Goal: Task Accomplishment & Management: Complete application form

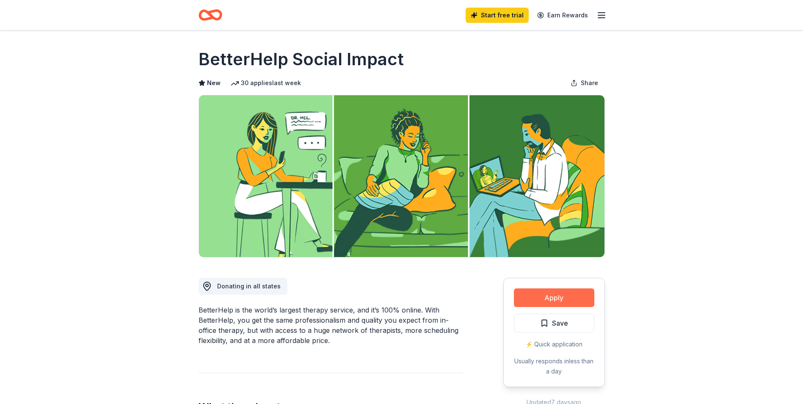
click at [565, 293] on button "Apply" at bounding box center [554, 297] width 80 height 19
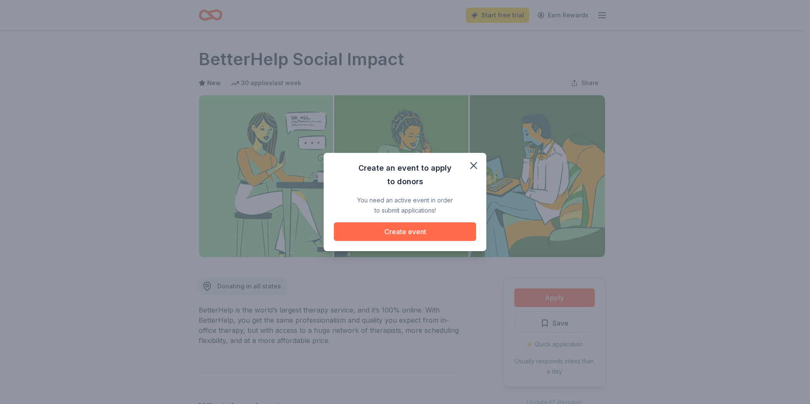
click at [448, 230] on button "Create event" at bounding box center [405, 231] width 142 height 19
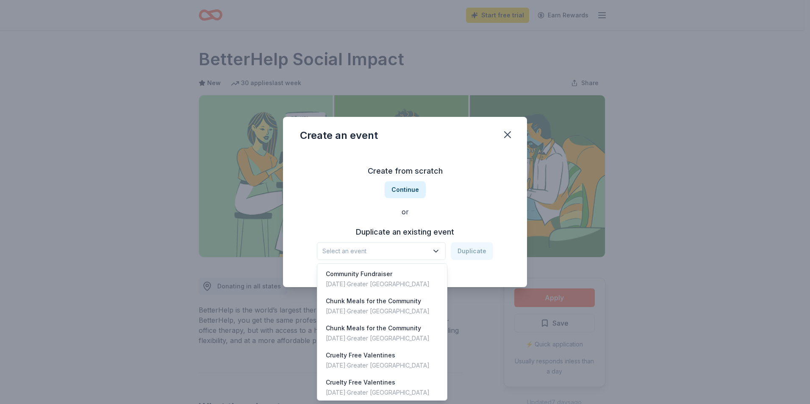
click at [426, 253] on span "Select an event" at bounding box center [375, 251] width 106 height 10
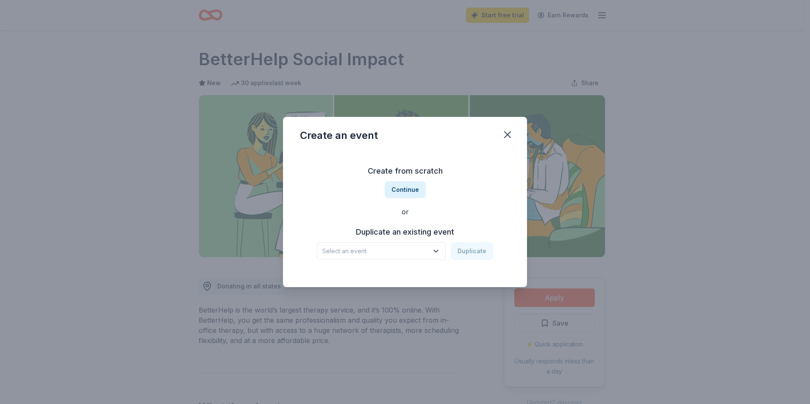
click at [424, 254] on span "Select an event" at bounding box center [375, 251] width 106 height 10
click at [412, 190] on button "Continue" at bounding box center [404, 189] width 41 height 17
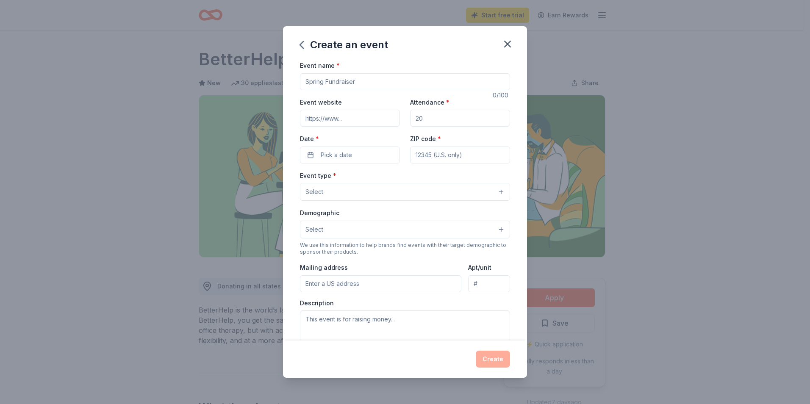
click at [378, 83] on input "Event name *" at bounding box center [405, 81] width 210 height 17
type input "Plant-Base [DATE]"
click at [380, 119] on input "Event website" at bounding box center [350, 118] width 100 height 17
type input "[URL][DOMAIN_NAME]"
type input "25"
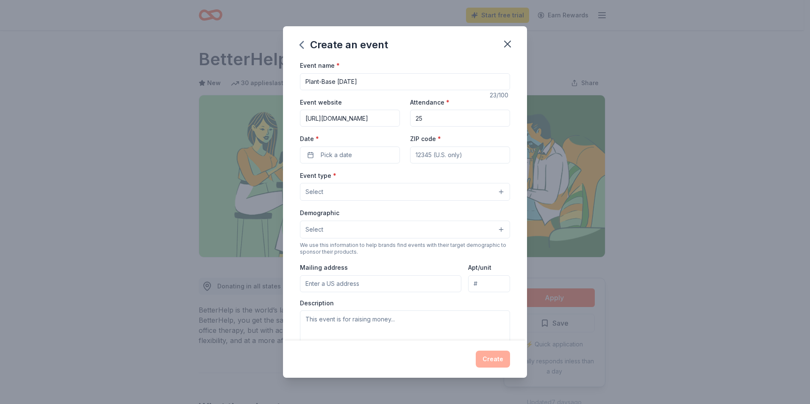
type input "10310"
drag, startPoint x: 428, startPoint y: 115, endPoint x: 388, endPoint y: 124, distance: 41.1
click at [388, 124] on div "Event website [URL][DOMAIN_NAME] Attendance * 25 Date * Pick a date ZIP code * …" at bounding box center [405, 130] width 210 height 66
type input "75"
click at [366, 144] on div "Date * Pick a date" at bounding box center [350, 148] width 100 height 30
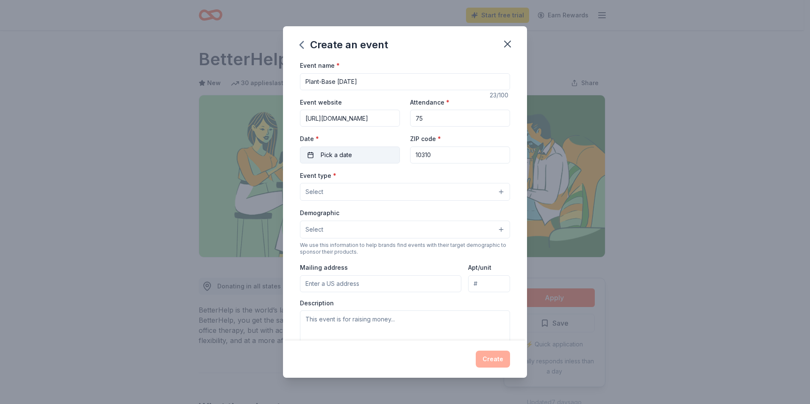
click at [365, 152] on button "Pick a date" at bounding box center [350, 154] width 100 height 17
click at [393, 178] on button "Go to next month" at bounding box center [394, 177] width 12 height 12
click at [392, 178] on button "Go to next month" at bounding box center [394, 177] width 12 height 12
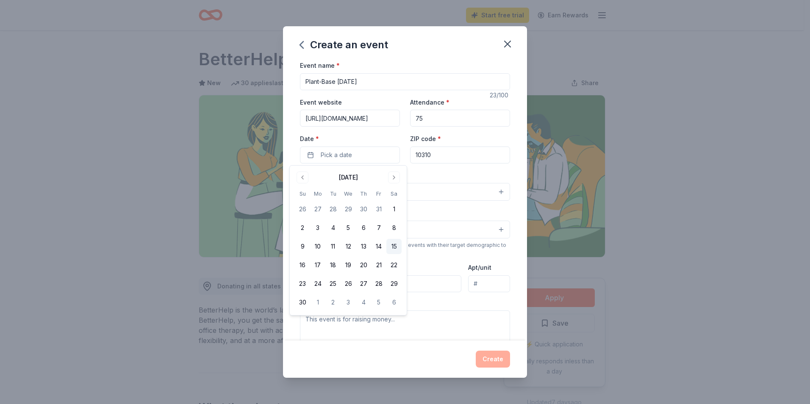
click at [393, 246] on button "15" at bounding box center [393, 246] width 15 height 15
click at [435, 174] on div "Event type * Select" at bounding box center [405, 185] width 210 height 31
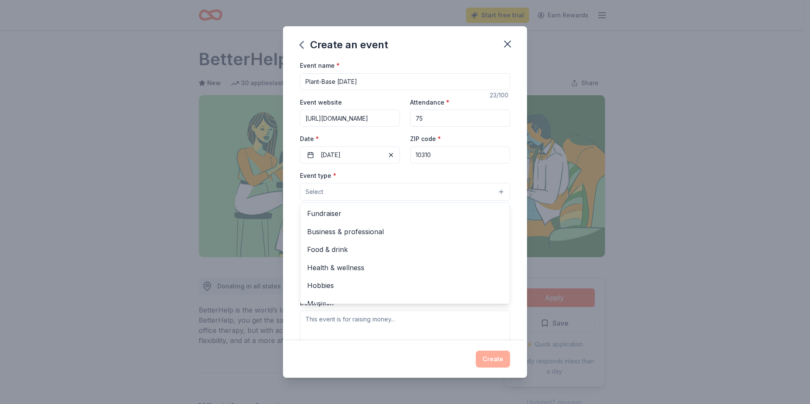
click at [431, 193] on button "Select" at bounding box center [405, 192] width 210 height 18
click at [417, 243] on div "Food & drink" at bounding box center [404, 249] width 209 height 18
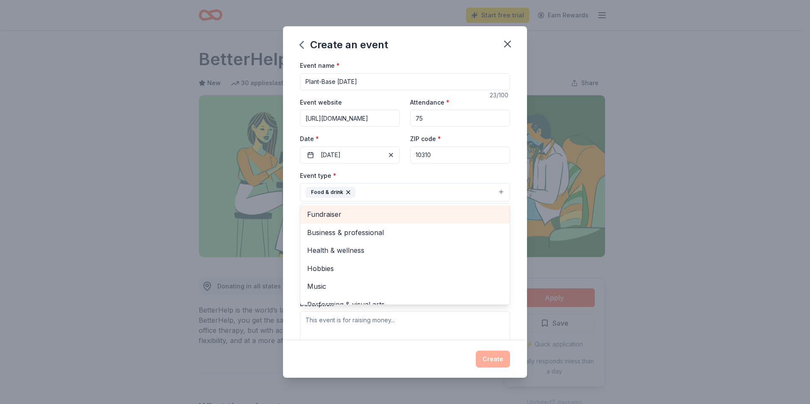
click at [405, 216] on span "Fundraiser" at bounding box center [405, 214] width 196 height 11
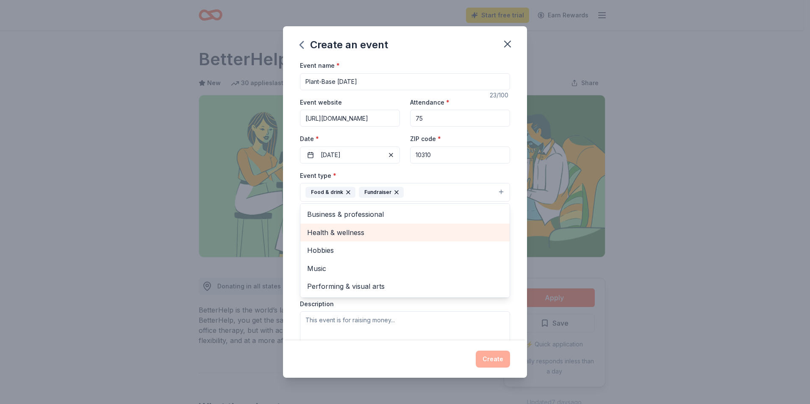
click at [410, 235] on span "Health & wellness" at bounding box center [405, 232] width 196 height 11
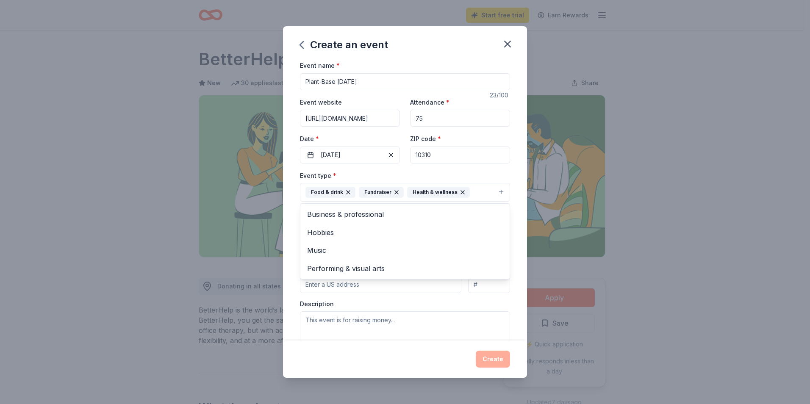
click at [295, 241] on div "Event name * Plant-Base [DATE] 23 /100 Event website [URL][DOMAIN_NAME] Attenda…" at bounding box center [405, 200] width 244 height 280
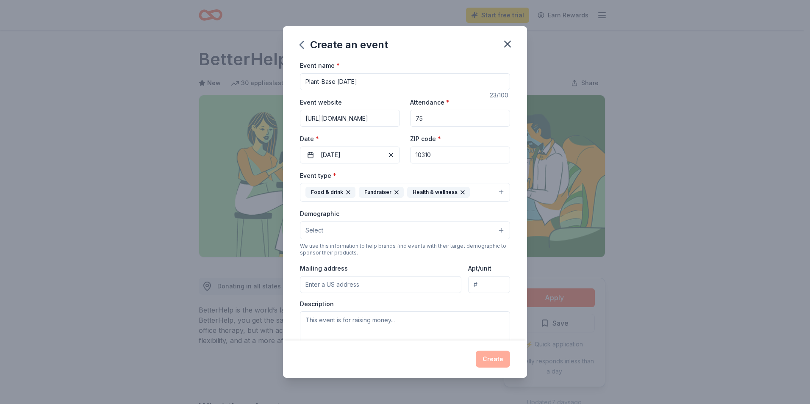
click at [354, 229] on button "Select" at bounding box center [405, 230] width 210 height 18
click at [291, 229] on div "Event name * Plant-Base [DATE] 23 /100 Event website [URL][DOMAIN_NAME] Attenda…" at bounding box center [405, 200] width 244 height 280
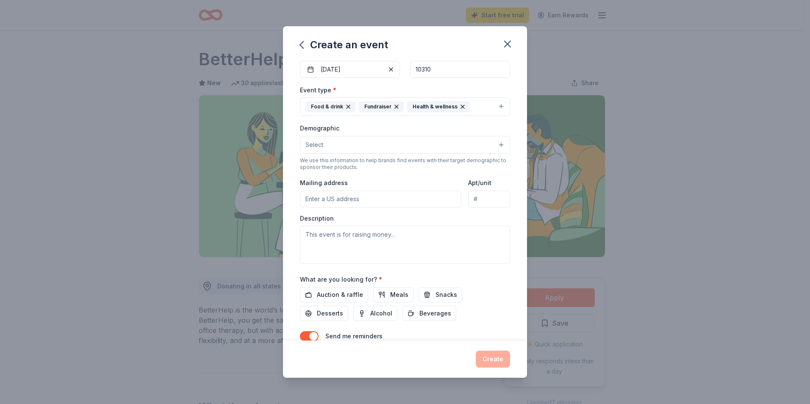
scroll to position [125, 0]
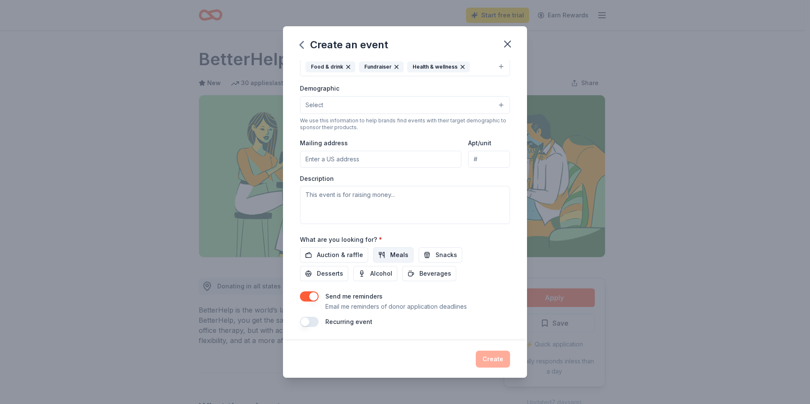
click at [386, 257] on button "Meals" at bounding box center [393, 254] width 40 height 15
click at [431, 277] on span "Beverages" at bounding box center [435, 273] width 32 height 10
click at [435, 257] on span "Snacks" at bounding box center [446, 255] width 22 height 10
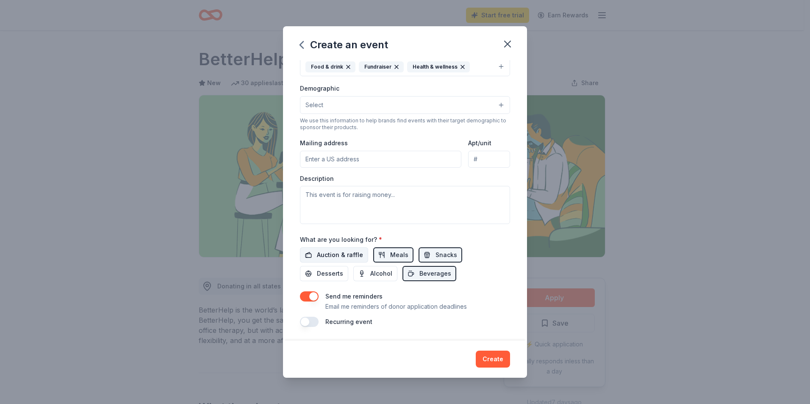
click at [337, 254] on span "Auction & raffle" at bounding box center [340, 255] width 46 height 10
drag, startPoint x: 334, startPoint y: 271, endPoint x: 339, endPoint y: 274, distance: 6.1
click at [335, 271] on span "Desserts" at bounding box center [330, 273] width 26 height 10
click at [373, 274] on span "Alcohol" at bounding box center [381, 273] width 22 height 10
click at [483, 359] on button "Create" at bounding box center [492, 359] width 34 height 17
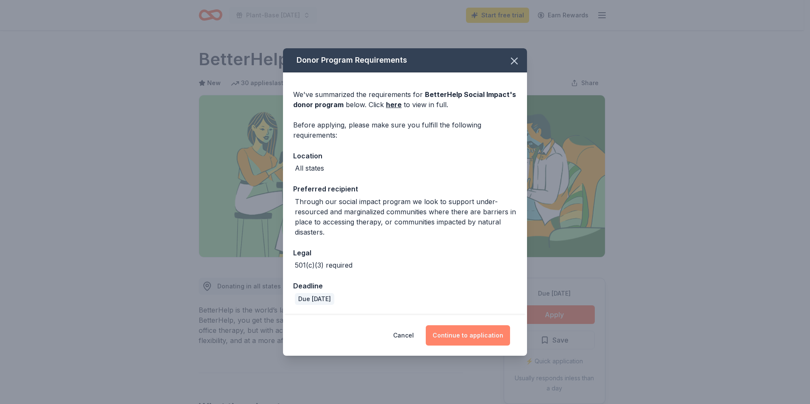
click at [470, 339] on button "Continue to application" at bounding box center [468, 335] width 84 height 20
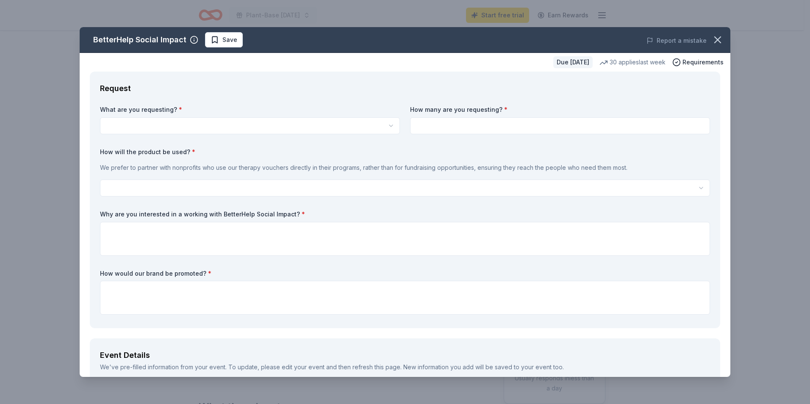
click at [383, 120] on html "Plant-Base [DATE] Start free trial Earn Rewards Due [DATE] Share BetterHelp Soc…" at bounding box center [405, 202] width 810 height 404
select select "Vouchers for 3 months of free therapy"
click at [484, 127] on input at bounding box center [560, 125] width 300 height 17
type input "5"
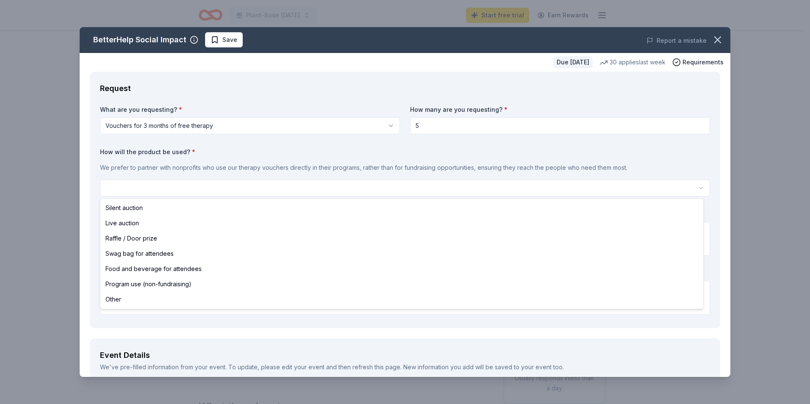
click at [503, 184] on html "Plant-Base [DATE] Start free trial Earn Rewards Due [DATE] Share BetterHelp Soc…" at bounding box center [405, 202] width 810 height 404
select select "raffleDoorPrize"
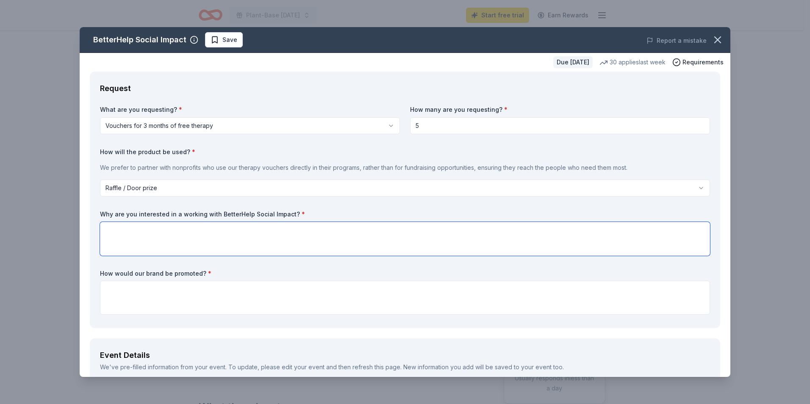
click at [456, 242] on textarea at bounding box center [405, 239] width 610 height 34
click at [105, 241] on textarea "We d love to extend you respoures to he most vulnerable individuals in the comm…" at bounding box center [405, 239] width 610 height 34
click at [114, 232] on textarea "Wed love to extend you resources to the most vulnerable individuals in the comm…" at bounding box center [405, 239] width 610 height 34
click at [172, 231] on textarea "We'd love to extend you resources to the most vulnerable individuals in the com…" at bounding box center [405, 239] width 610 height 34
type textarea "We'd love to extend your resources to the most vulnerable individuals in the co…"
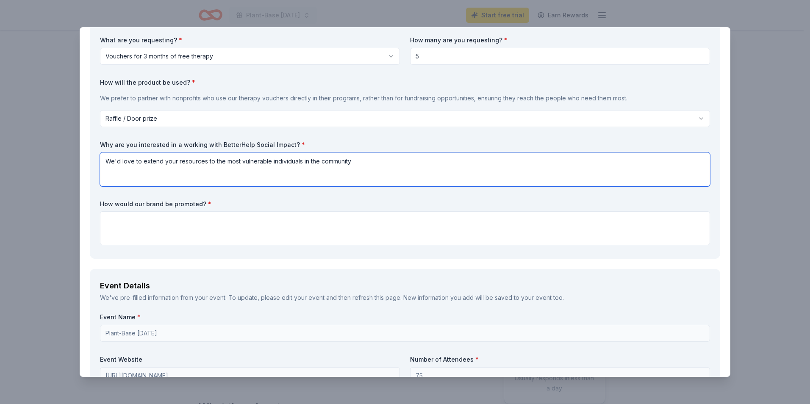
scroll to position [85, 0]
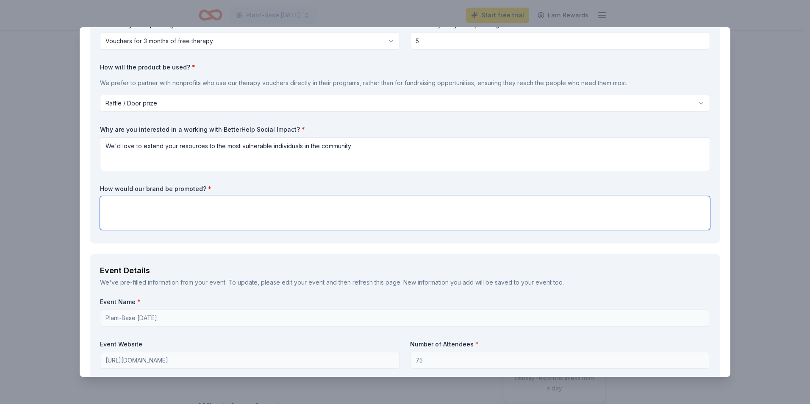
click at [177, 208] on textarea at bounding box center [405, 213] width 610 height 34
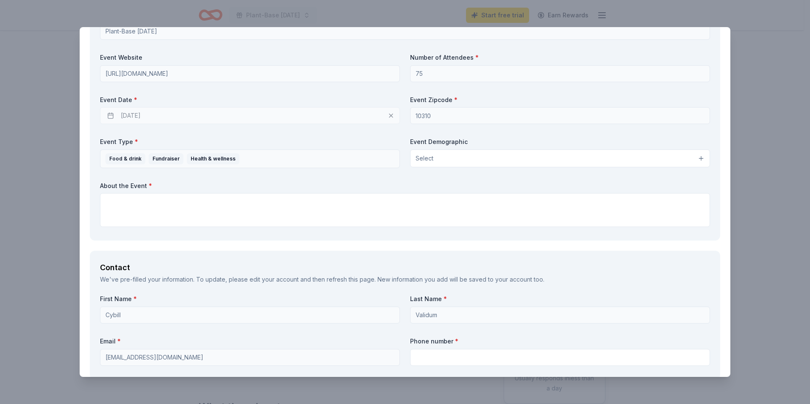
scroll to position [381, 0]
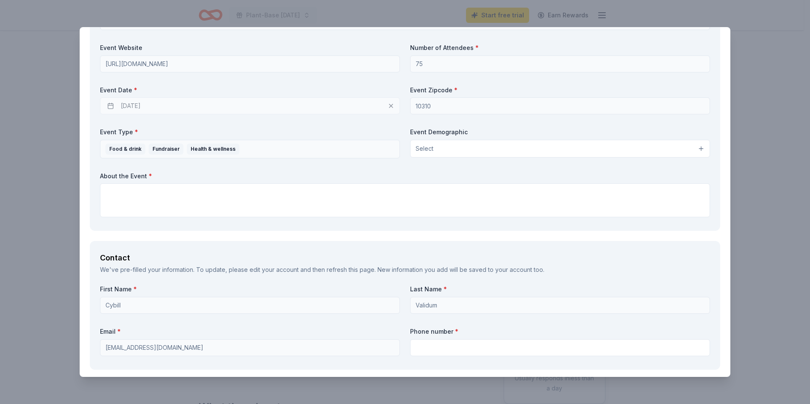
type textarea "social media"
click at [296, 205] on textarea at bounding box center [405, 200] width 610 height 34
paste textarea "his [DATE], let’s come together for compassion, community, and plant-powered jo…"
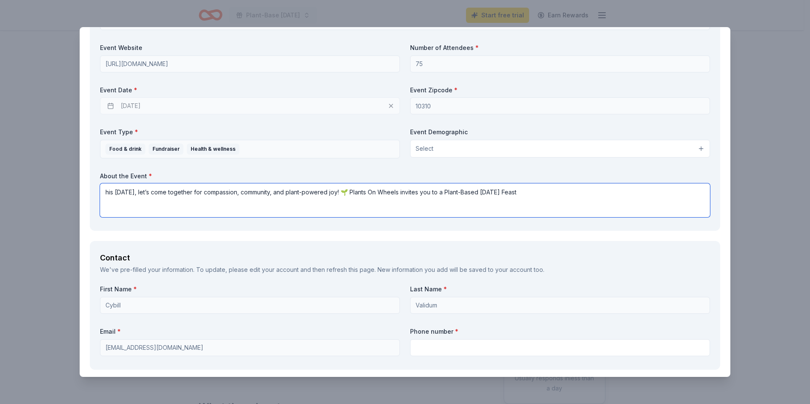
click at [105, 193] on textarea "his [DATE], let’s come together for compassion, community, and plant-powered jo…" at bounding box center [405, 200] width 610 height 34
click at [588, 192] on textarea "This [DATE], let’s come together for compassion, community, and plant-powered j…" at bounding box center [405, 200] width 610 height 34
paste textarea "Help us feed 100+ people in need."
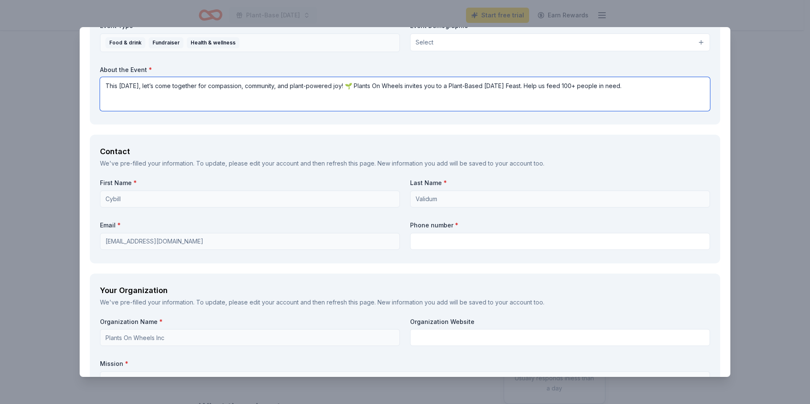
scroll to position [508, 0]
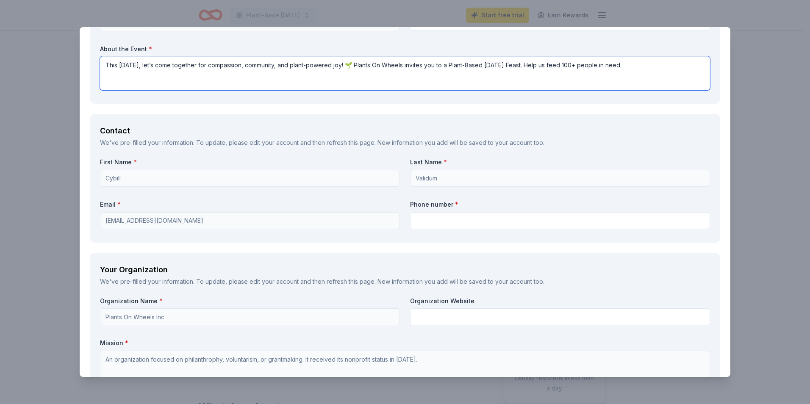
type textarea "This [DATE], let’s come together for compassion, community, and plant-powered j…"
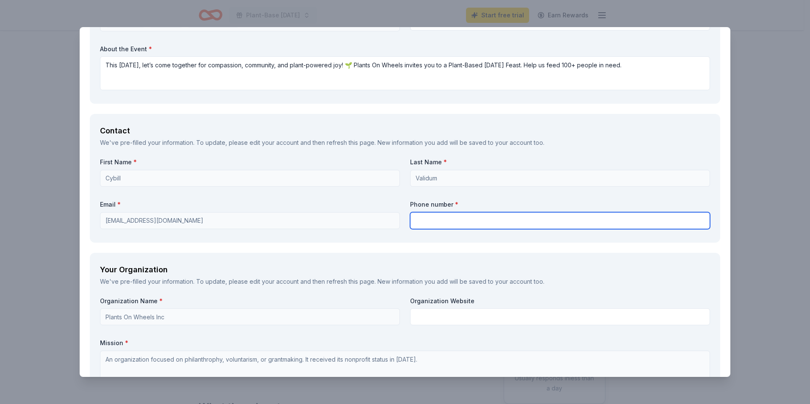
click at [441, 217] on input "text" at bounding box center [560, 220] width 300 height 17
type input "9172701454"
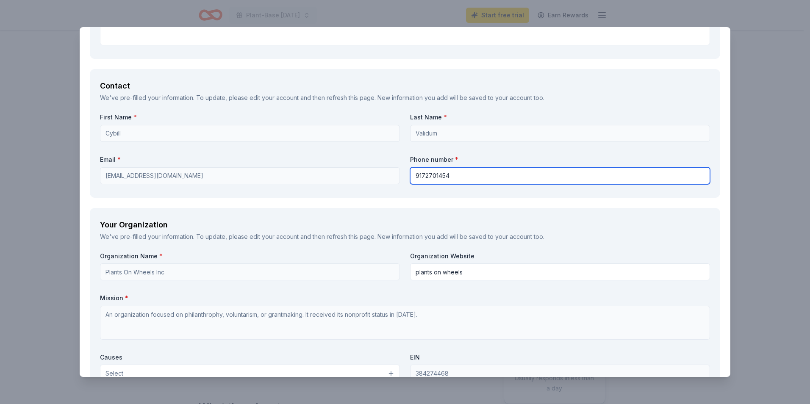
scroll to position [593, 0]
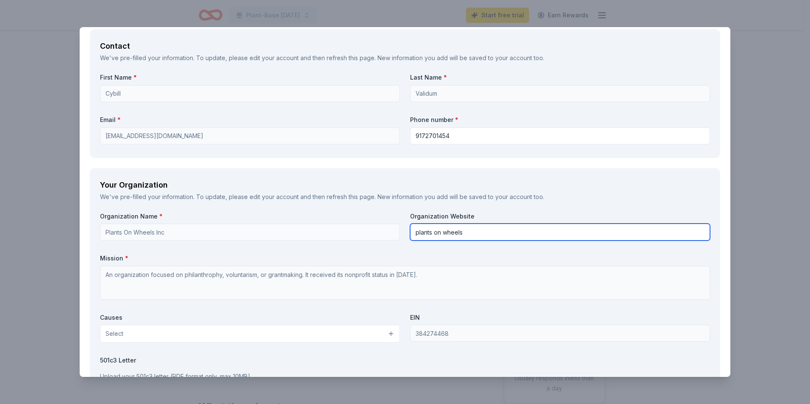
drag, startPoint x: 472, startPoint y: 232, endPoint x: 440, endPoint y: 234, distance: 32.2
click at [440, 234] on input "plants on wheels" at bounding box center [560, 232] width 300 height 17
click at [432, 232] on input "plants on wheels" at bounding box center [560, 232] width 300 height 17
click at [438, 233] on input "plantson wheels" at bounding box center [560, 232] width 300 height 17
click at [458, 233] on input "plantsonwheels" at bounding box center [560, 232] width 300 height 17
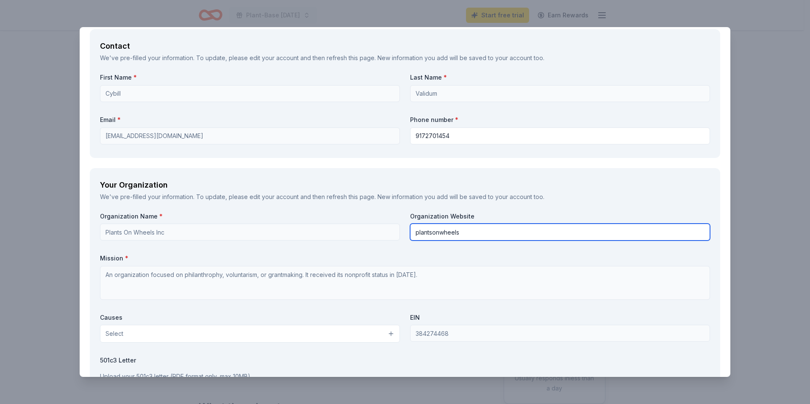
type input "[DOMAIN_NAME]"
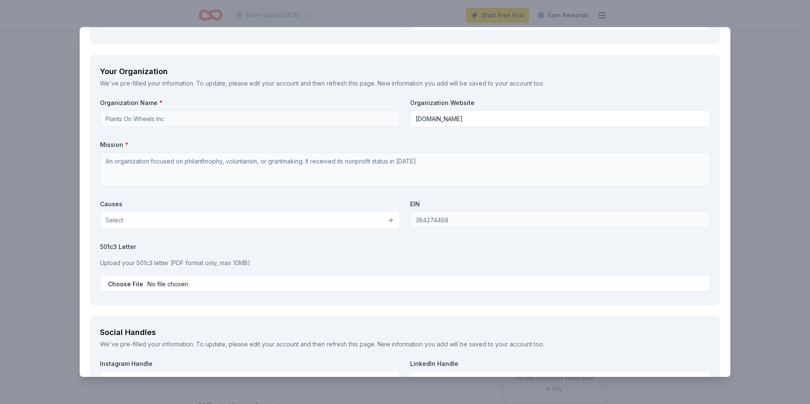
scroll to position [720, 0]
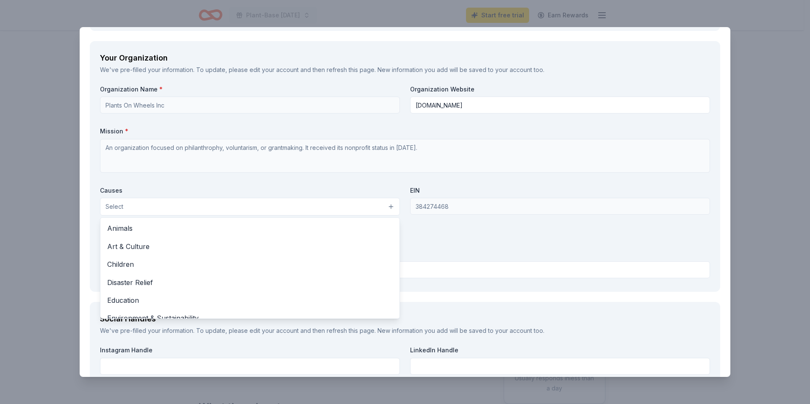
click at [380, 208] on button "Select" at bounding box center [250, 207] width 300 height 18
click at [337, 158] on div "Organization Name * Plants On Wheels Inc Organization Website [DOMAIN_NAME] Mis…" at bounding box center [405, 183] width 610 height 196
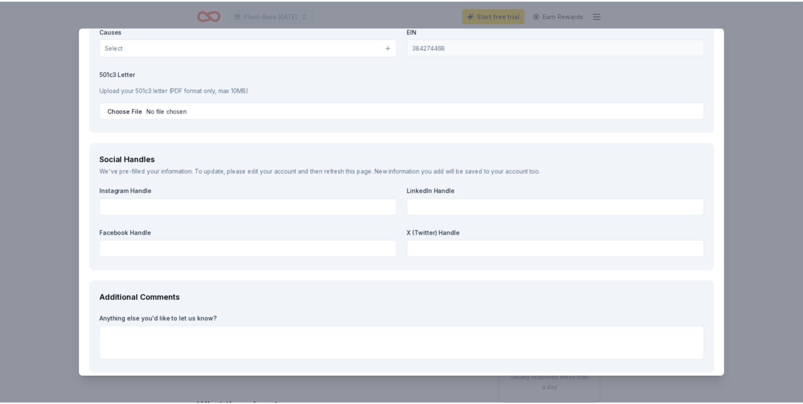
scroll to position [920, 0]
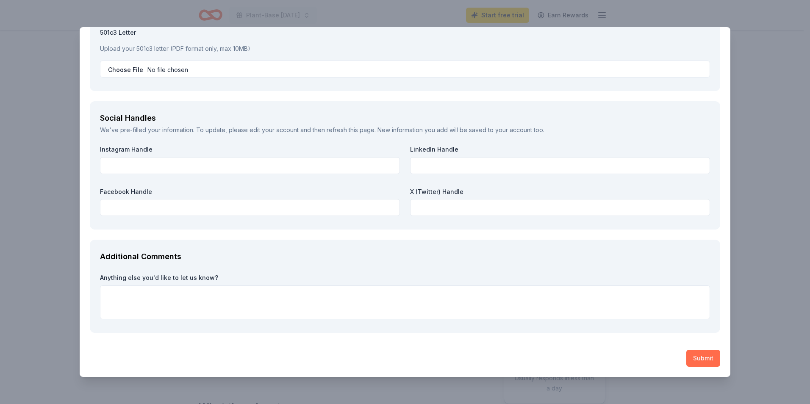
click at [691, 359] on button "Submit" at bounding box center [703, 358] width 34 height 17
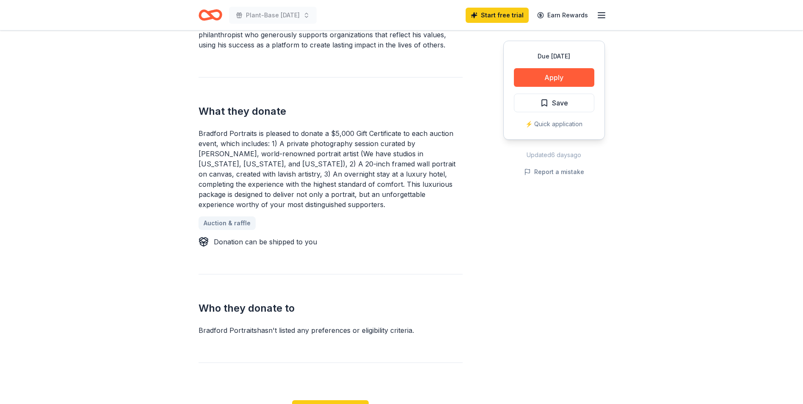
scroll to position [339, 0]
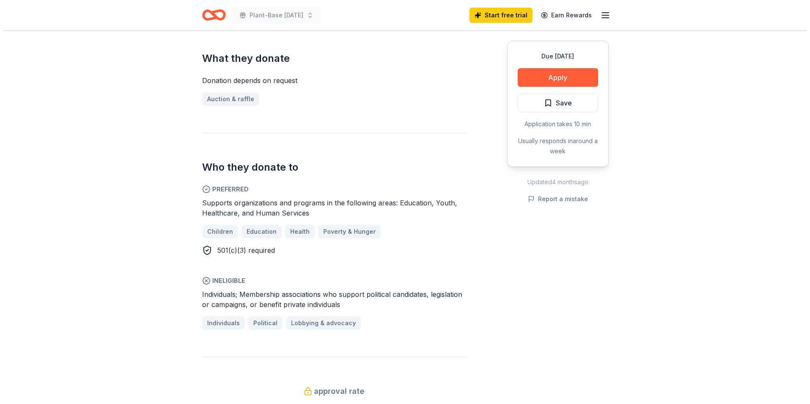
scroll to position [339, 0]
click at [530, 75] on button "Apply" at bounding box center [554, 77] width 80 height 19
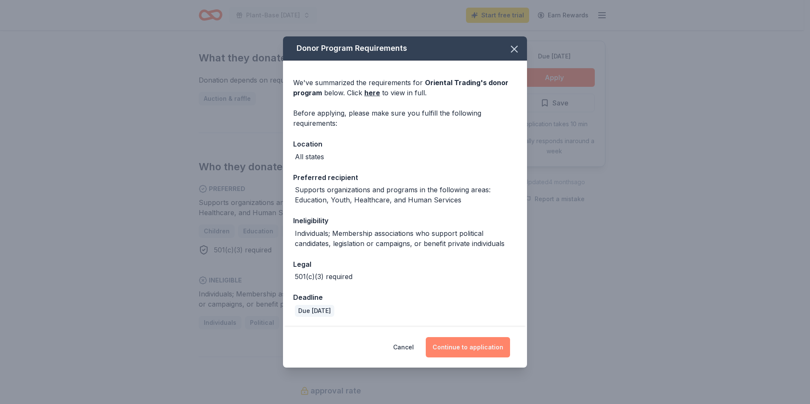
click at [472, 348] on button "Continue to application" at bounding box center [468, 347] width 84 height 20
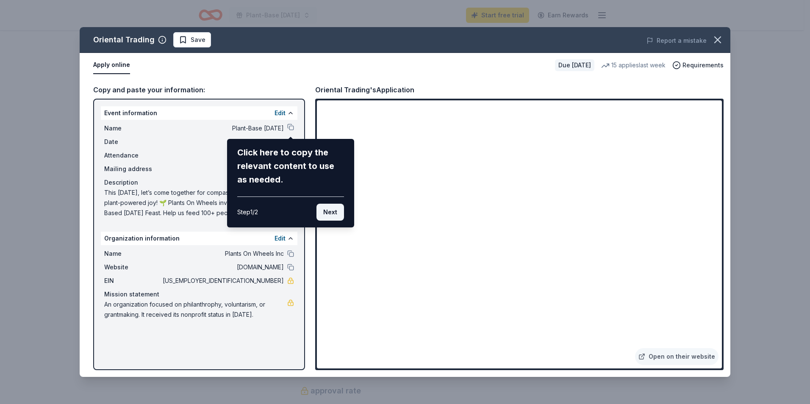
click at [329, 207] on button "Next" at bounding box center [330, 212] width 28 height 17
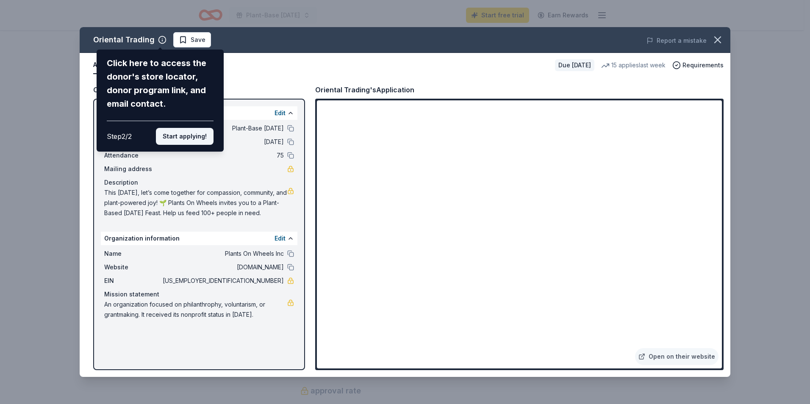
click at [199, 136] on button "Start applying!" at bounding box center [185, 136] width 58 height 17
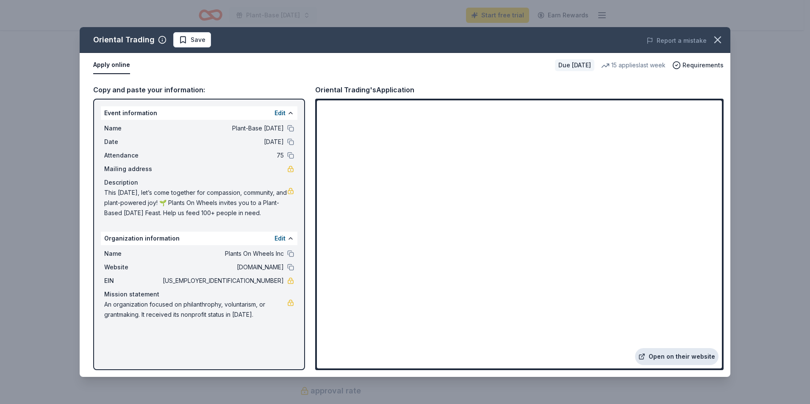
click at [692, 354] on link "Open on their website" at bounding box center [676, 356] width 83 height 17
drag, startPoint x: 105, startPoint y: 191, endPoint x: 141, endPoint y: 191, distance: 35.6
click at [141, 191] on span "This [DATE], let’s come together for compassion, community, and plant-powered j…" at bounding box center [195, 203] width 183 height 30
click at [668, 360] on link "Open on their website" at bounding box center [676, 356] width 83 height 17
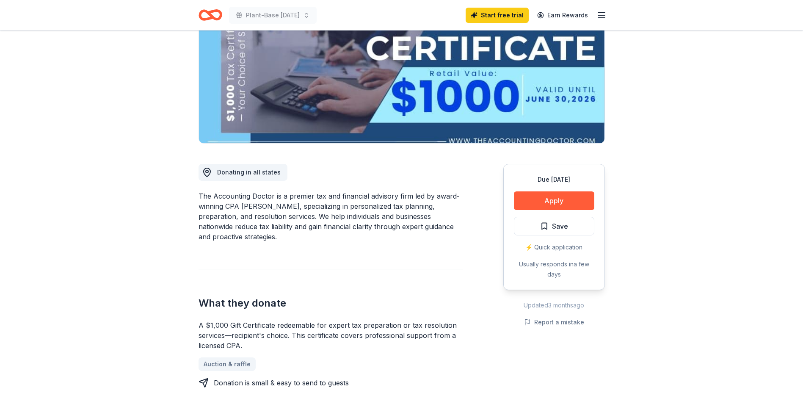
scroll to position [169, 0]
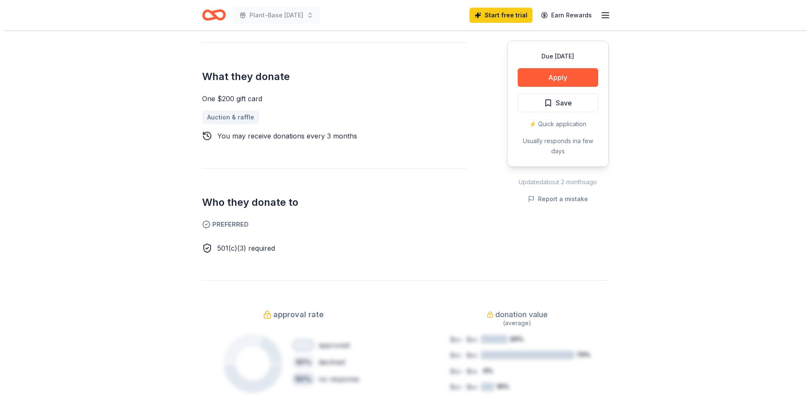
scroll to position [339, 0]
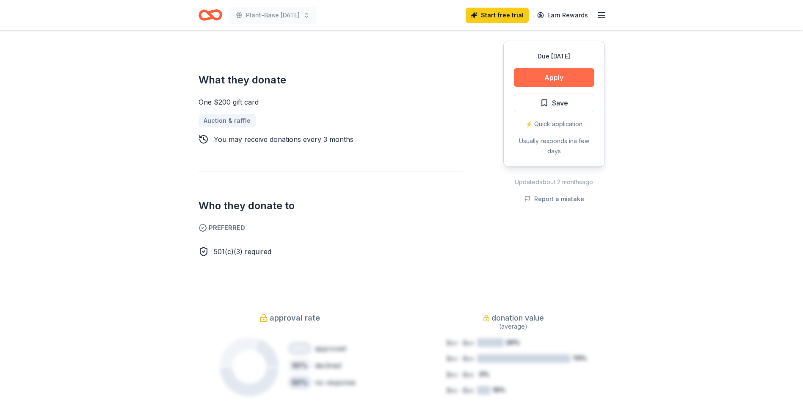
click at [557, 77] on button "Apply" at bounding box center [554, 77] width 80 height 19
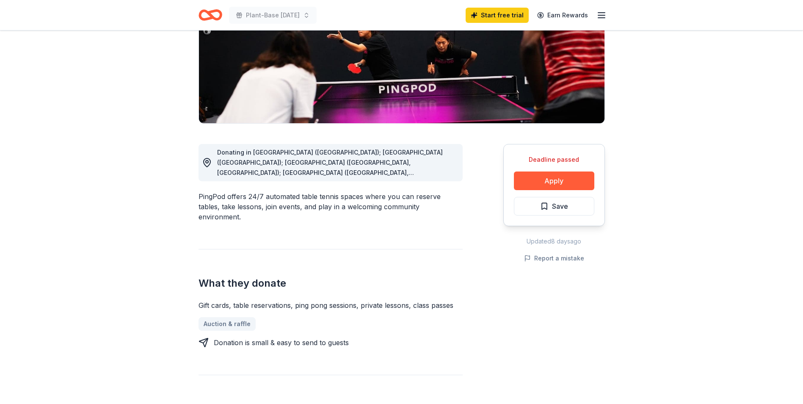
scroll to position [169, 0]
